Goal: Check status: Check status

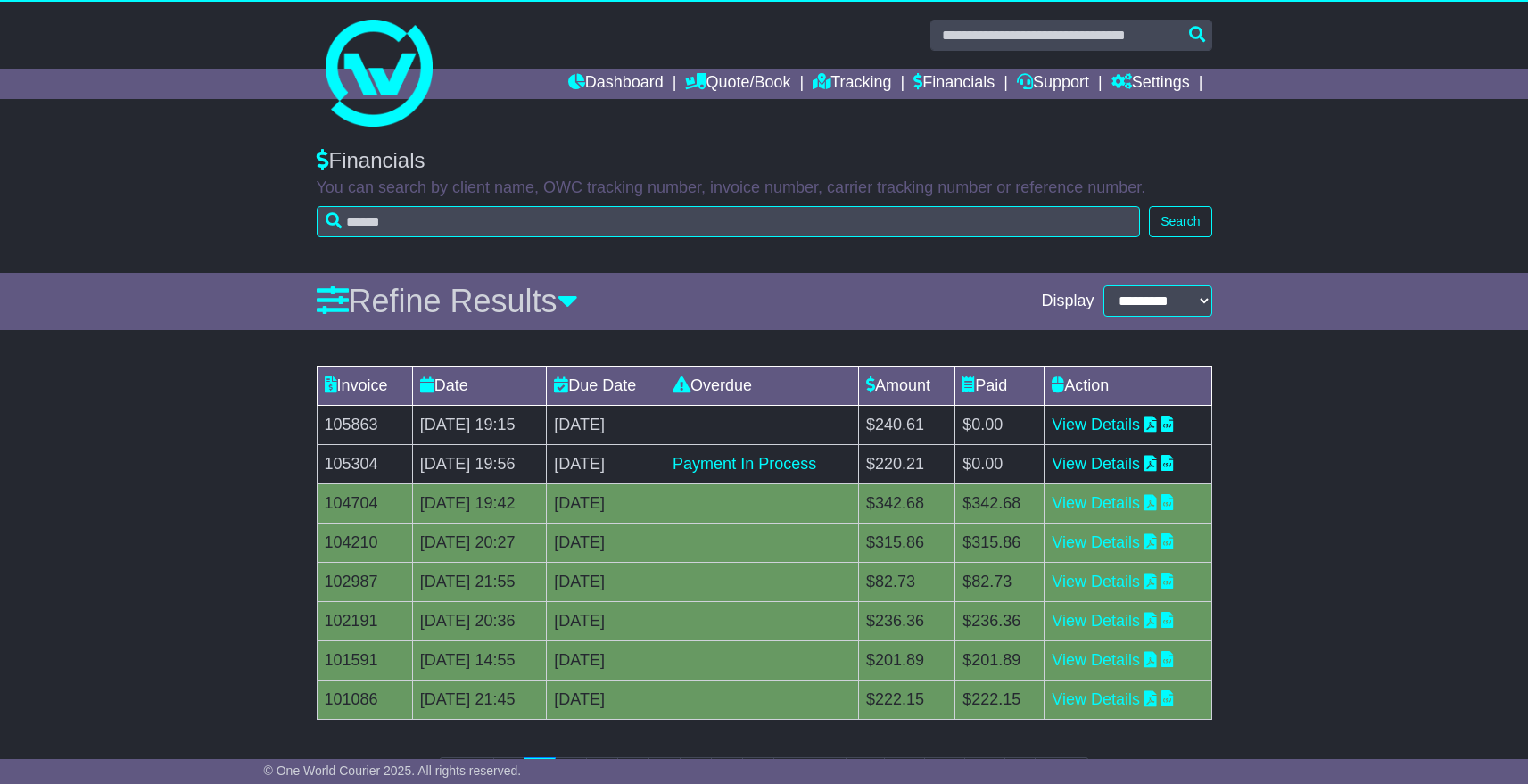
scroll to position [4, 0]
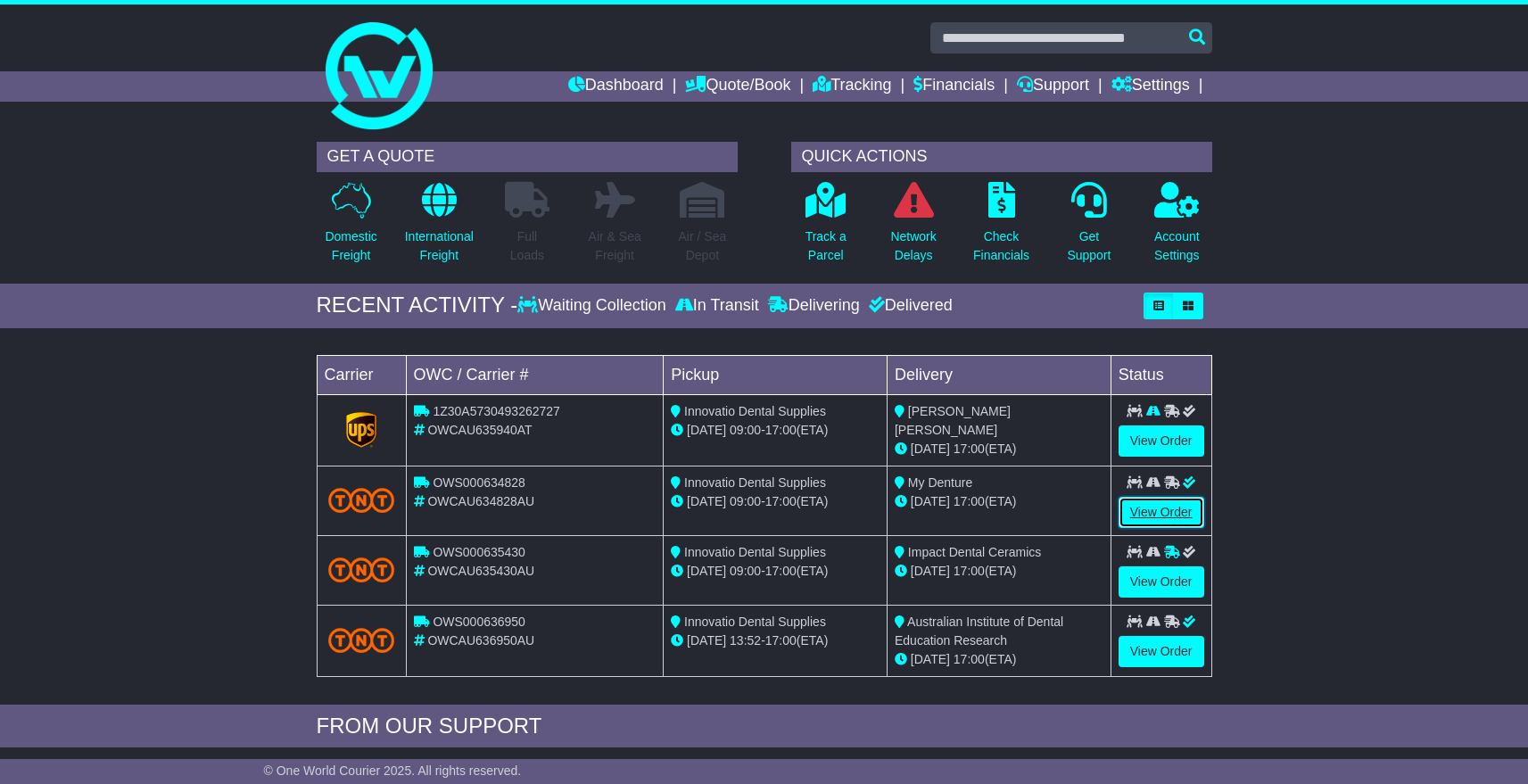
click at [1155, 513] on link "View Order" at bounding box center [1161, 512] width 85 height 31
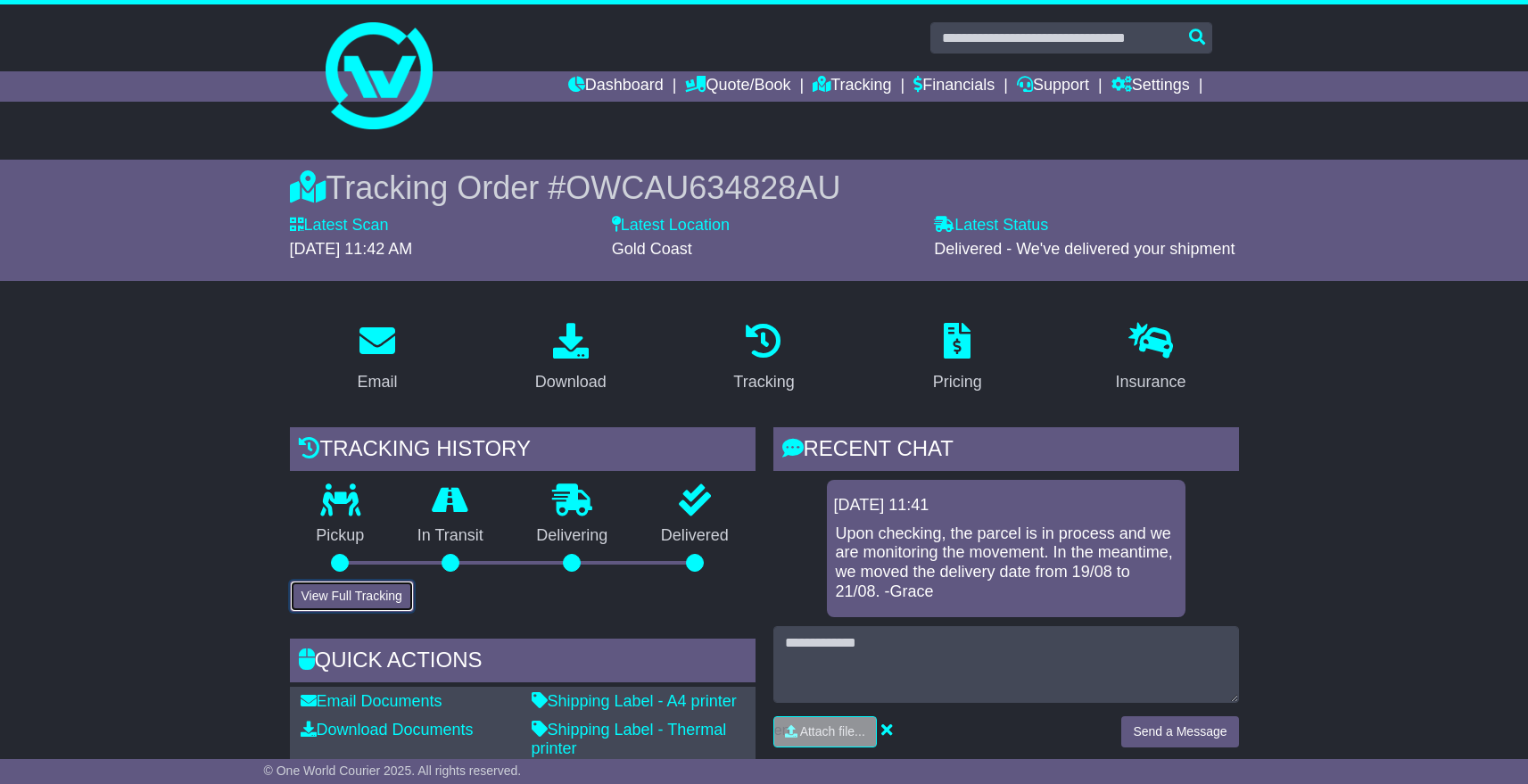
click at [334, 588] on button "View Full Tracking" at bounding box center [351, 596] width 124 height 31
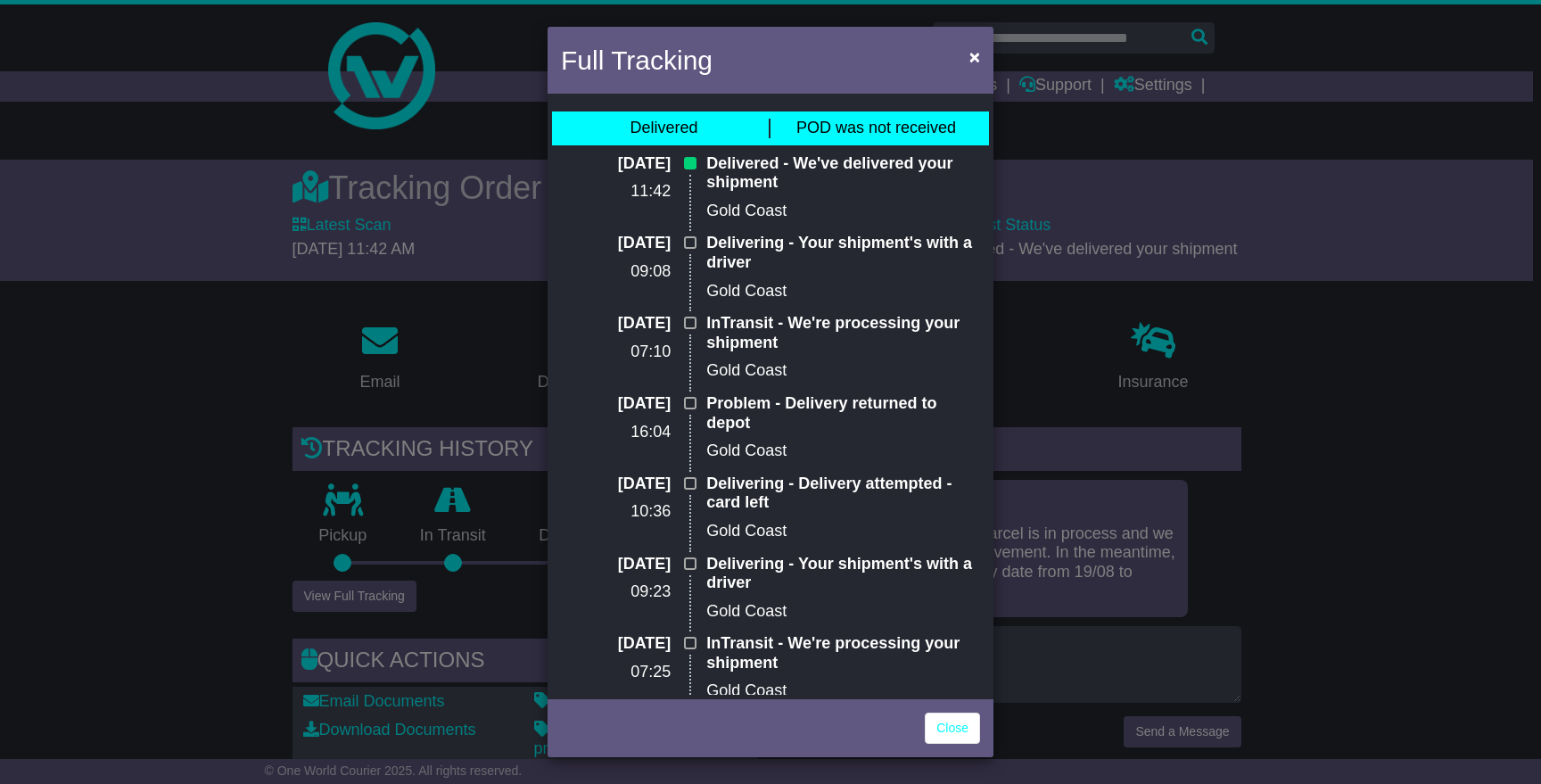
click at [844, 120] on span "POD was not received" at bounding box center [876, 127] width 160 height 18
click at [891, 140] on div "Delivered POD was not received" at bounding box center [771, 128] width 437 height 34
click at [890, 114] on div "Delivered POD was not received" at bounding box center [771, 128] width 437 height 34
click at [833, 131] on span "POD was not received" at bounding box center [876, 127] width 160 height 18
click at [973, 65] on span "×" at bounding box center [974, 57] width 10 height 21
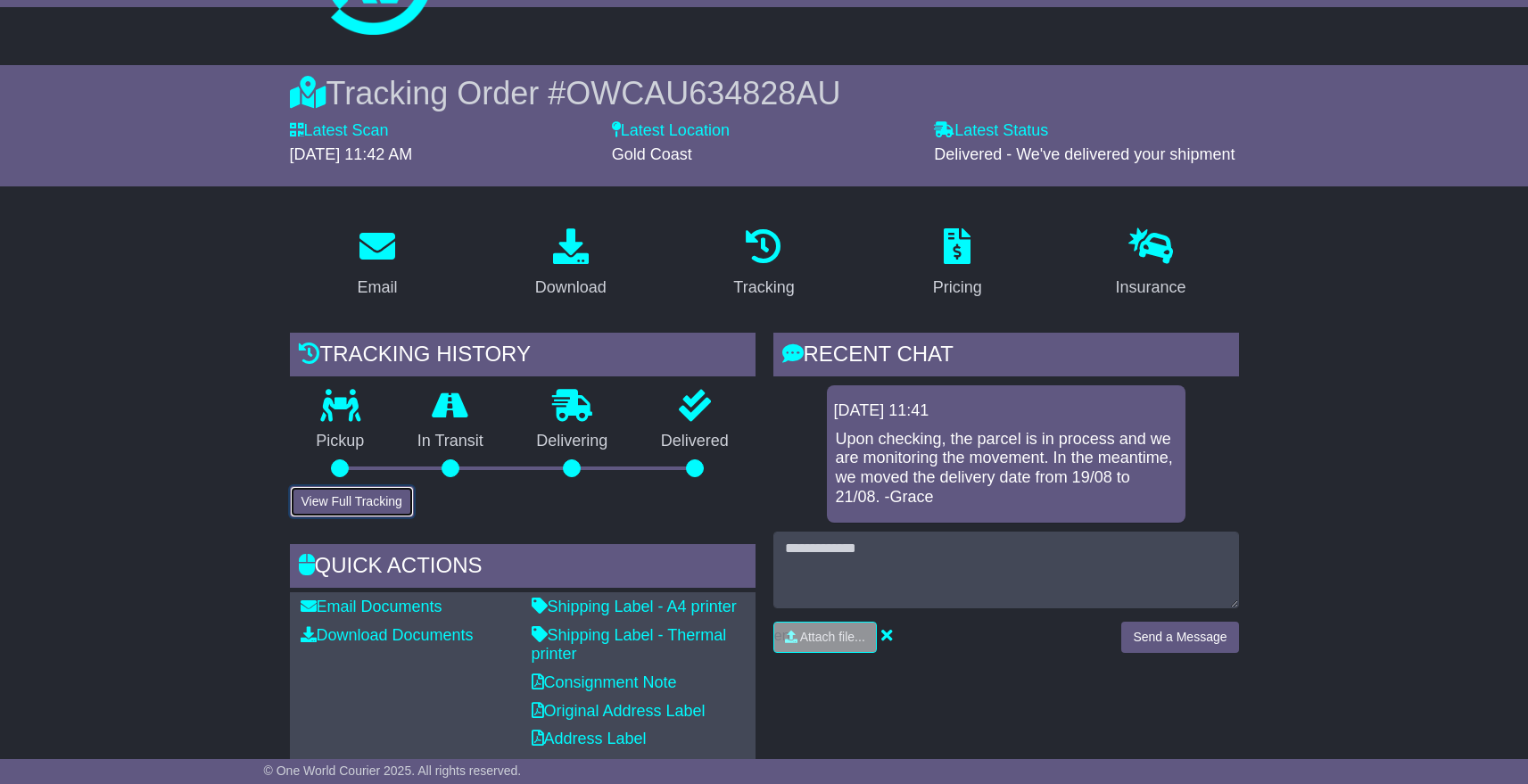
scroll to position [96, 0]
